Goal: Information Seeking & Learning: Learn about a topic

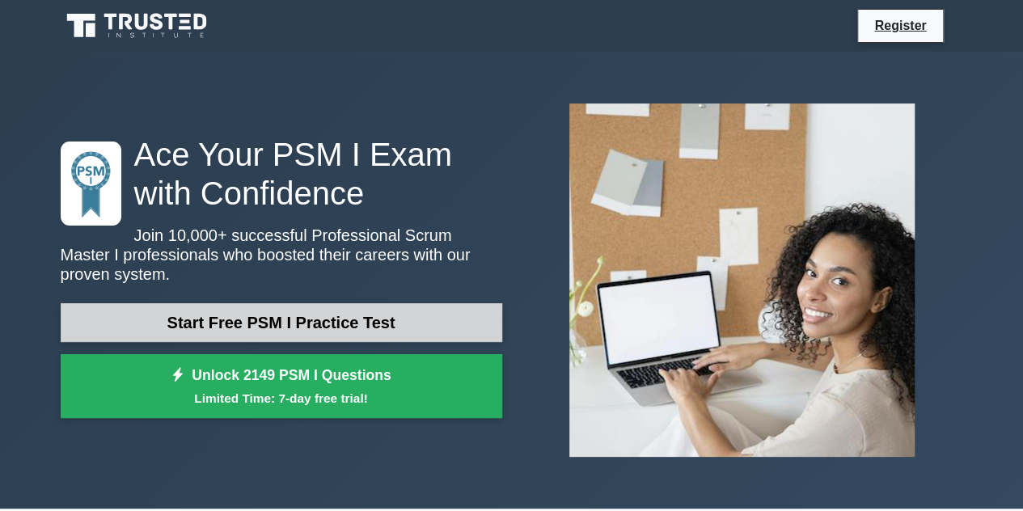
click at [238, 316] on link "Start Free PSM I Practice Test" at bounding box center [281, 322] width 441 height 39
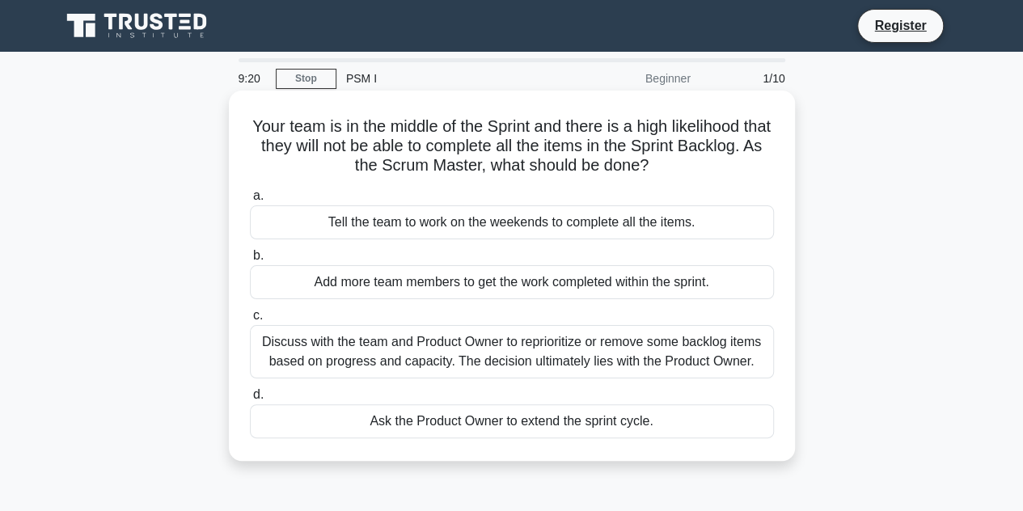
click at [486, 227] on div "Tell the team to work on the weekends to complete all the items." at bounding box center [512, 222] width 524 height 34
click at [250, 201] on input "a. Tell the team to work on the weekends to complete all the items." at bounding box center [250, 196] width 0 height 11
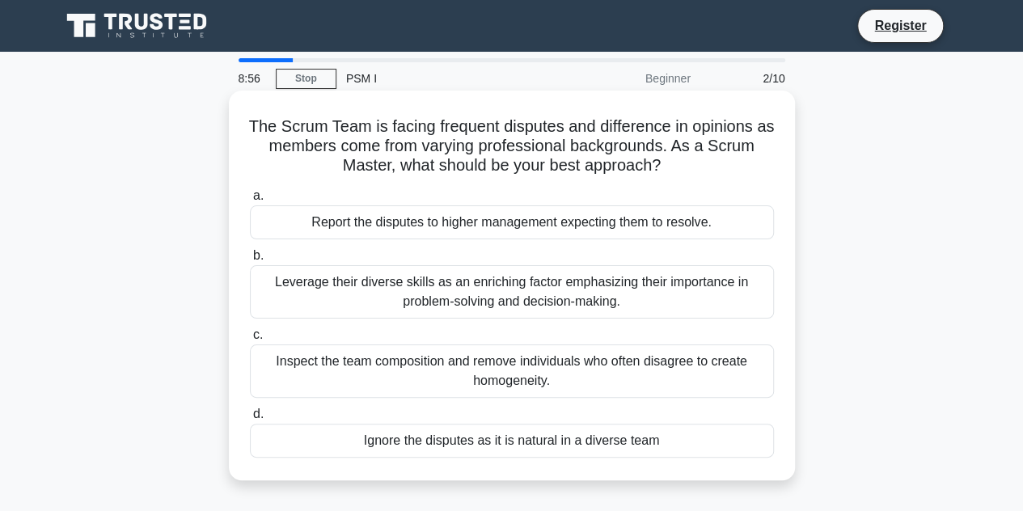
click at [444, 216] on div "Report the disputes to higher management expecting them to resolve." at bounding box center [512, 222] width 524 height 34
click at [250, 201] on input "a. Report the disputes to higher management expecting them to resolve." at bounding box center [250, 196] width 0 height 11
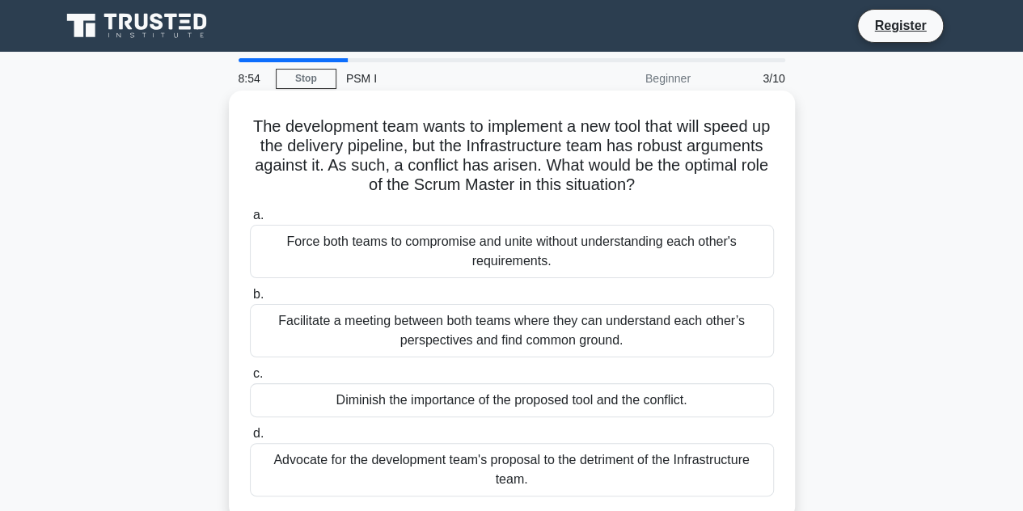
click at [432, 259] on div "Force both teams to compromise and unite without understanding each other's req…" at bounding box center [512, 251] width 524 height 53
click at [250, 221] on input "a. Force both teams to compromise and unite without understanding each other's …" at bounding box center [250, 215] width 0 height 11
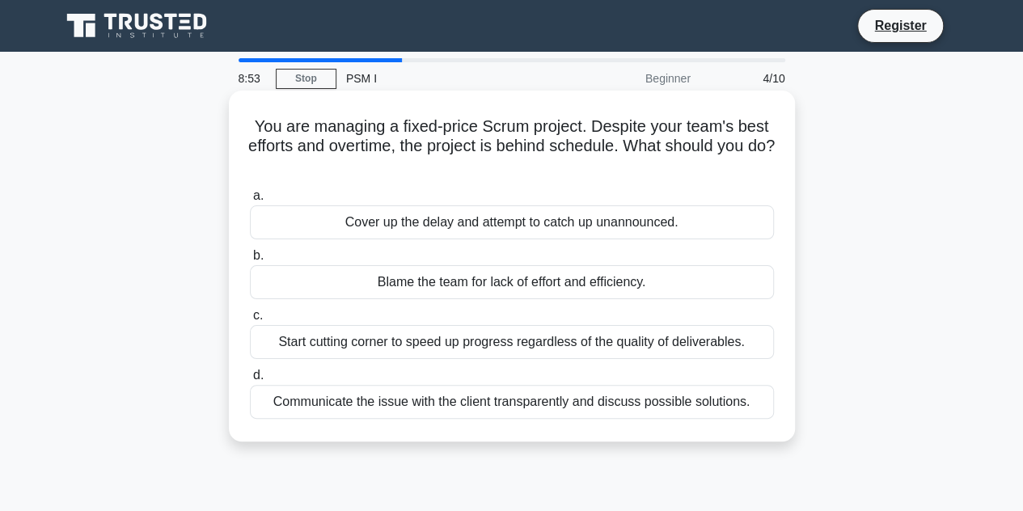
click at [445, 287] on div "Blame the team for lack of effort and efficiency." at bounding box center [512, 282] width 524 height 34
click at [250, 261] on input "b. Blame the team for lack of effort and efficiency." at bounding box center [250, 256] width 0 height 11
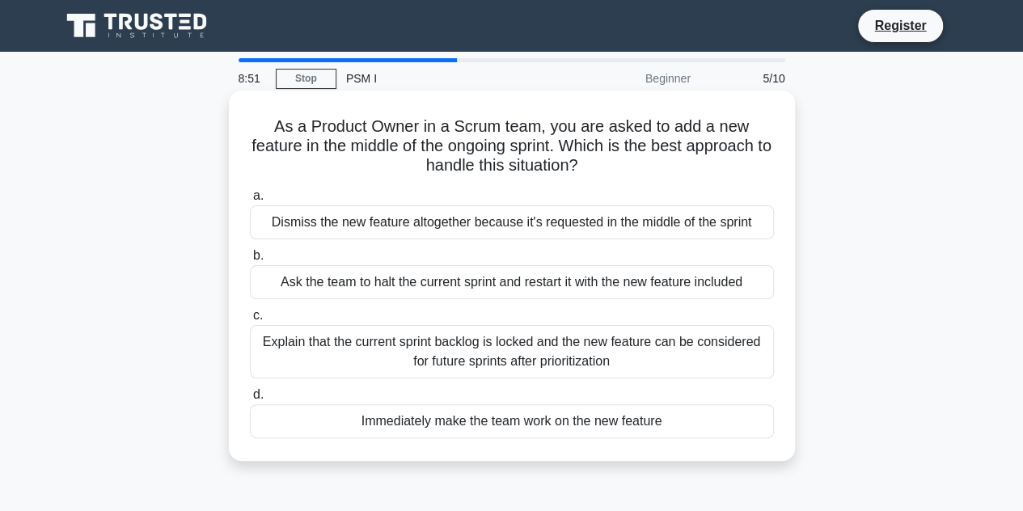
click at [434, 281] on div "Ask the team to halt the current sprint and restart it with the new feature inc…" at bounding box center [512, 282] width 524 height 34
click at [250, 261] on input "b. Ask the team to halt the current sprint and restart it with the new feature …" at bounding box center [250, 256] width 0 height 11
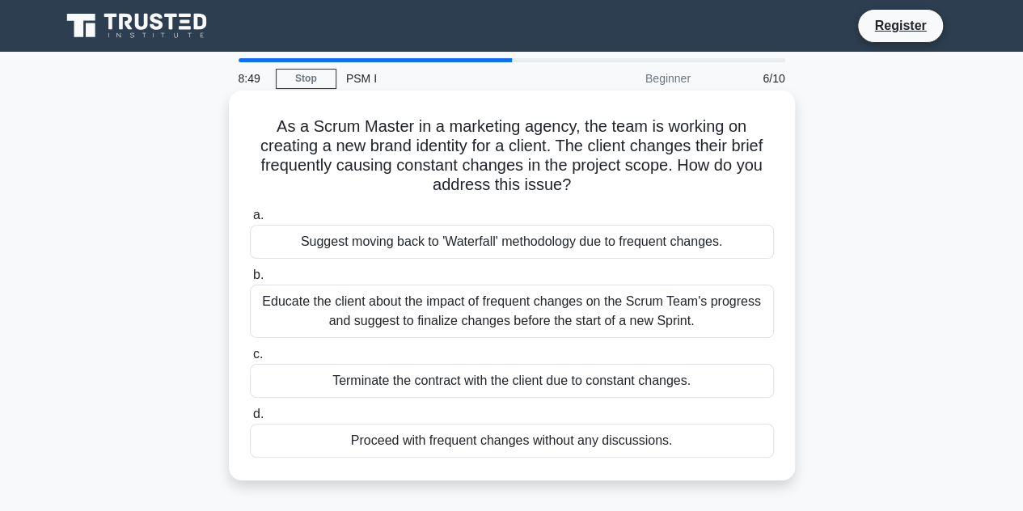
click at [464, 235] on div "Suggest moving back to 'Waterfall' methodology due to frequent changes." at bounding box center [512, 242] width 524 height 34
click at [250, 221] on input "a. Suggest moving back to 'Waterfall' methodology due to frequent changes." at bounding box center [250, 215] width 0 height 11
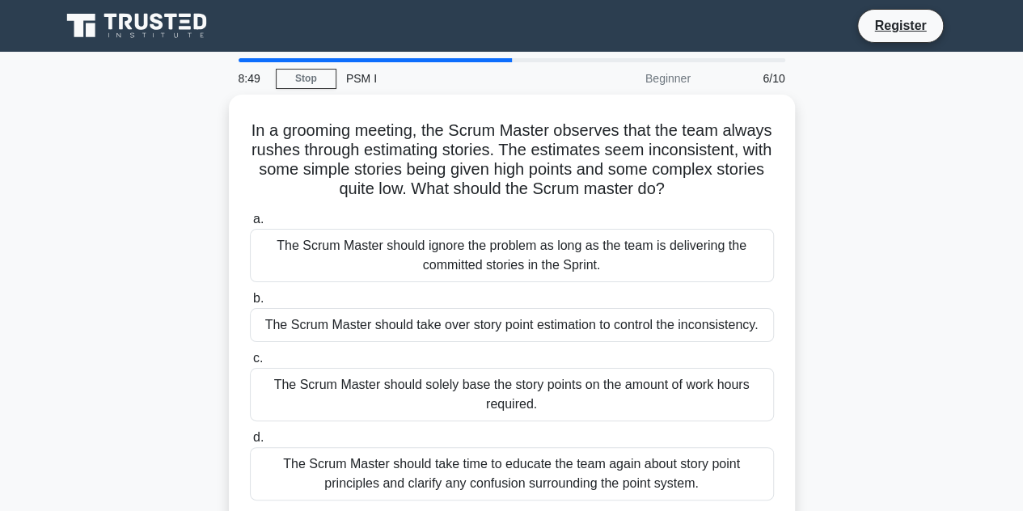
click at [464, 235] on div "The Scrum Master should ignore the problem as long as the team is delivering th…" at bounding box center [512, 255] width 524 height 53
click at [250, 225] on input "a. The Scrum Master should ignore the problem as long as the team is delivering…" at bounding box center [250, 219] width 0 height 11
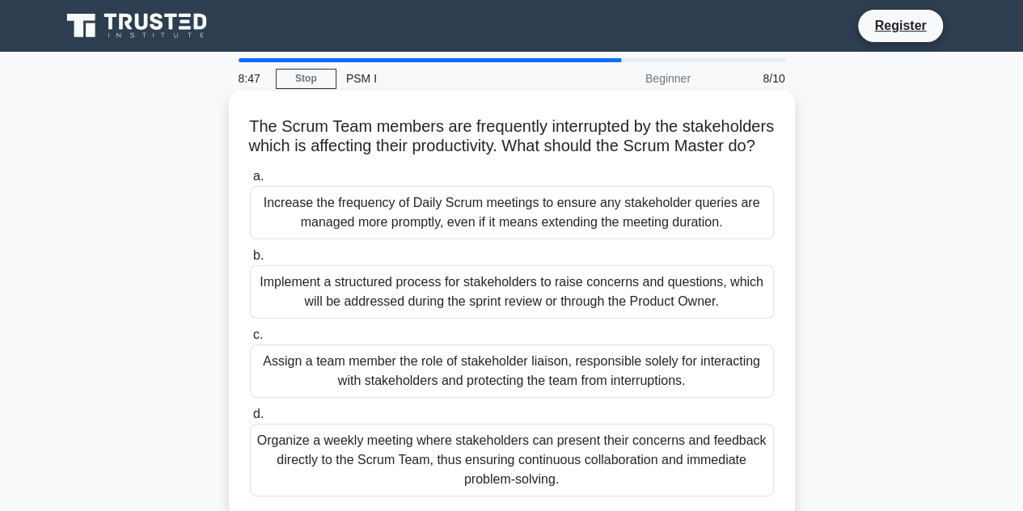
click at [451, 306] on div "Implement a structured process for stakeholders to raise concerns and questions…" at bounding box center [512, 291] width 524 height 53
click at [250, 261] on input "b. Implement a structured process for stakeholders to raise concerns and questi…" at bounding box center [250, 256] width 0 height 11
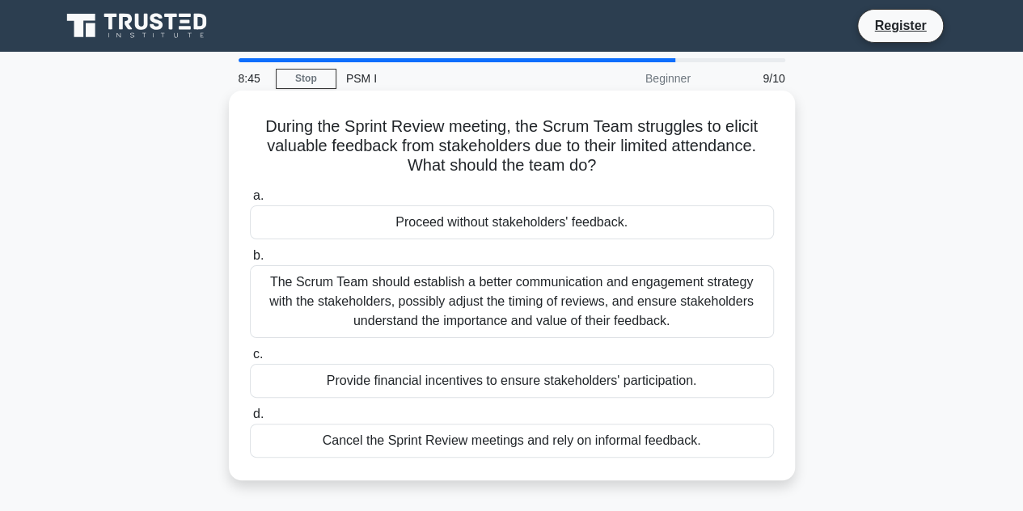
click at [424, 218] on div "Proceed without stakeholders' feedback." at bounding box center [512, 222] width 524 height 34
click at [250, 201] on input "a. Proceed without stakeholders' feedback." at bounding box center [250, 196] width 0 height 11
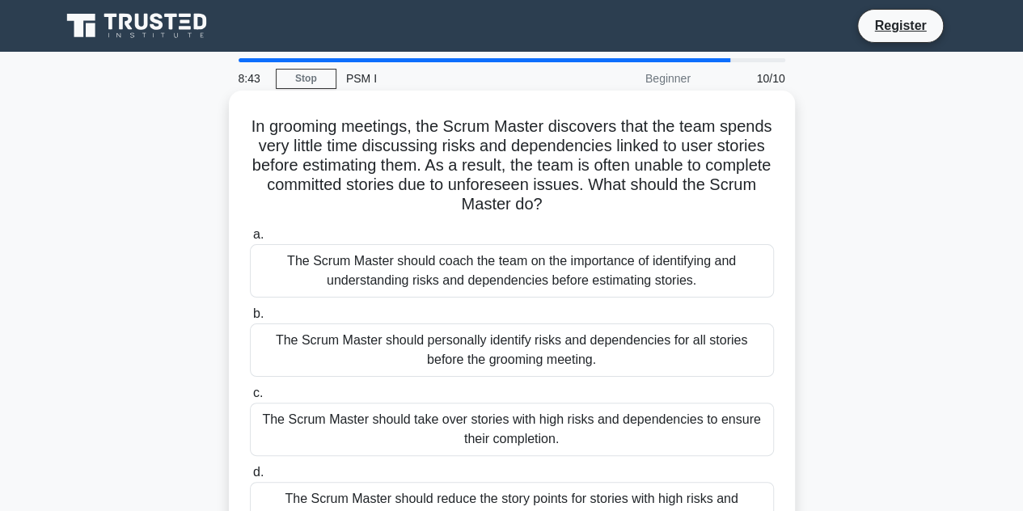
click at [451, 286] on div "The Scrum Master should coach the team on the importance of identifying and und…" at bounding box center [512, 270] width 524 height 53
click at [250, 240] on input "a. The Scrum Master should coach the team on the importance of identifying and …" at bounding box center [250, 235] width 0 height 11
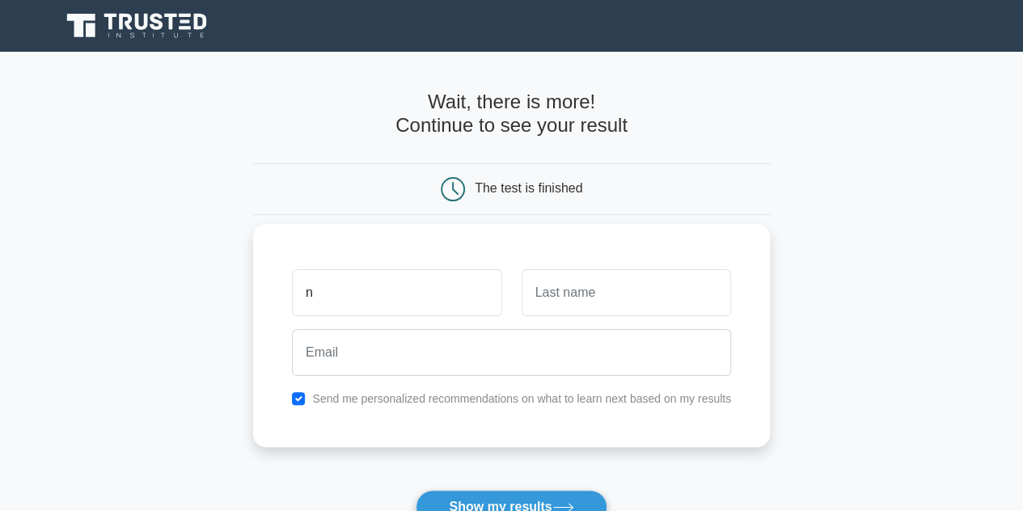
type input "n"
click at [536, 291] on input "text" at bounding box center [625, 292] width 209 height 47
type input "m"
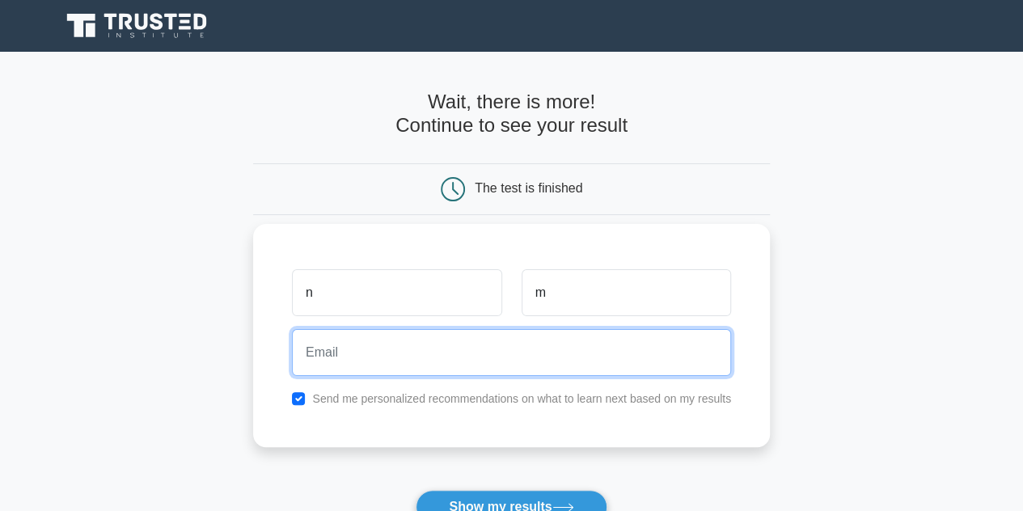
click at [654, 353] on input "email" at bounding box center [511, 352] width 439 height 47
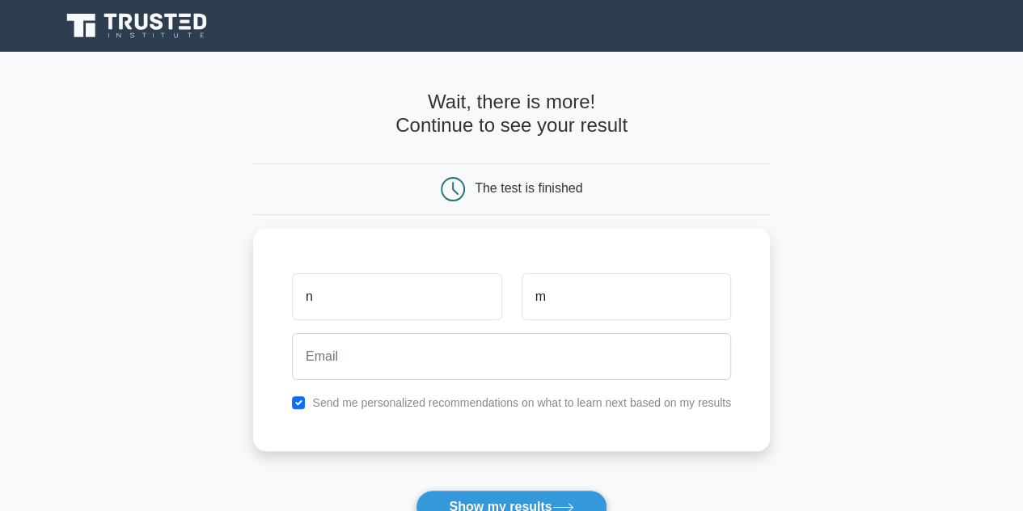
click at [695, 475] on form "Wait, there is more! Continue to see your result The test is finished n m" at bounding box center [511, 343] width 517 height 504
click at [563, 506] on icon at bounding box center [562, 507] width 19 height 7
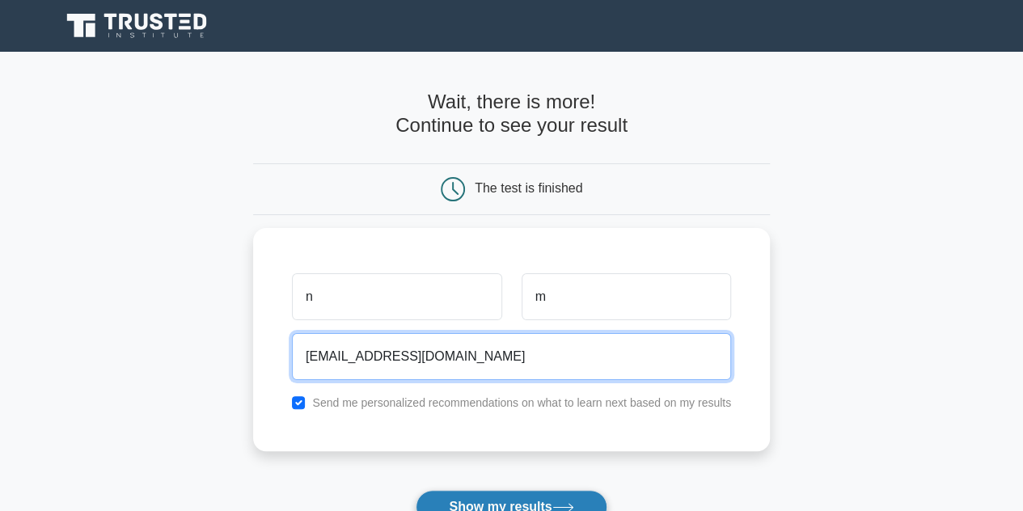
type input "[EMAIL_ADDRESS][DOMAIN_NAME]"
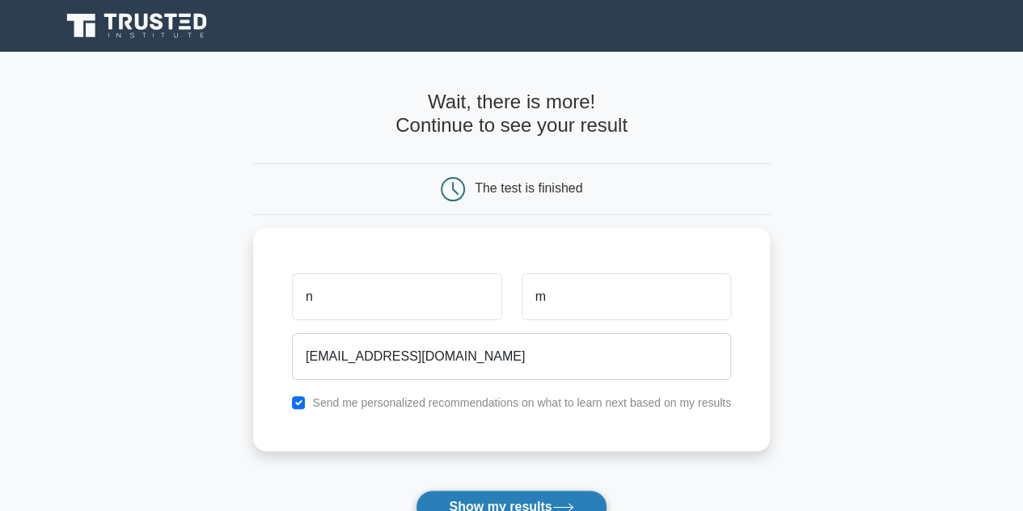
click at [453, 492] on button "Show my results" at bounding box center [510, 507] width 191 height 34
